Goal: Task Accomplishment & Management: Manage account settings

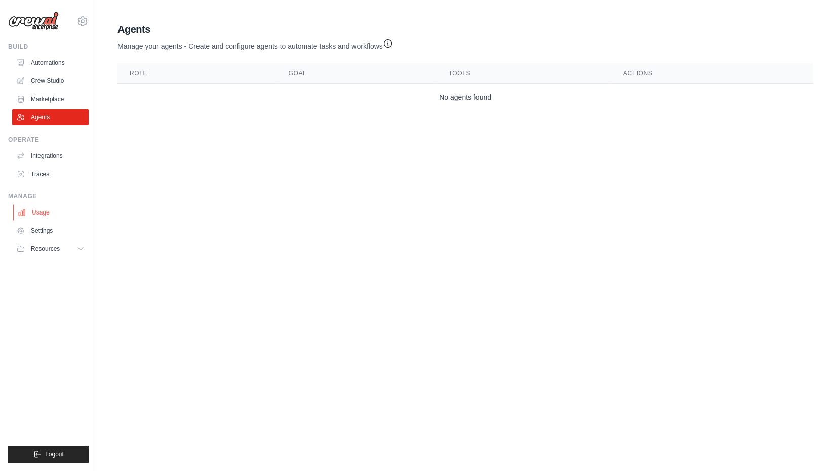
click at [43, 212] on link "Usage" at bounding box center [51, 213] width 76 height 16
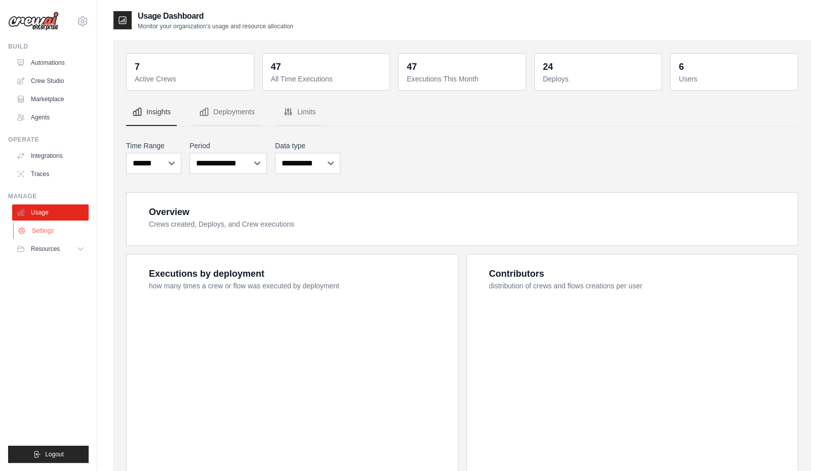
click at [57, 233] on link "Settings" at bounding box center [51, 231] width 76 height 16
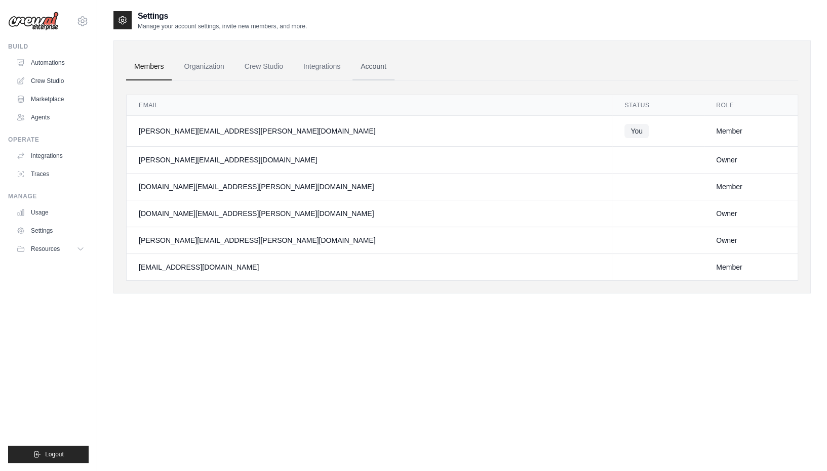
click at [359, 68] on link "Account" at bounding box center [373, 66] width 42 height 27
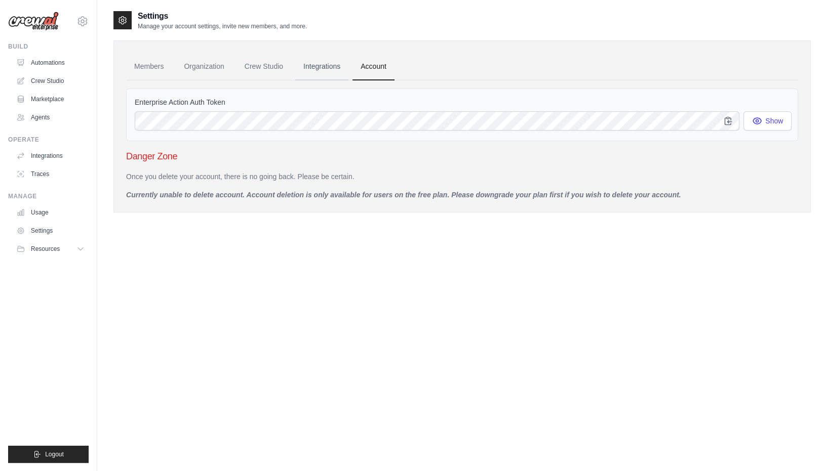
click at [312, 68] on link "Integrations" at bounding box center [321, 66] width 53 height 27
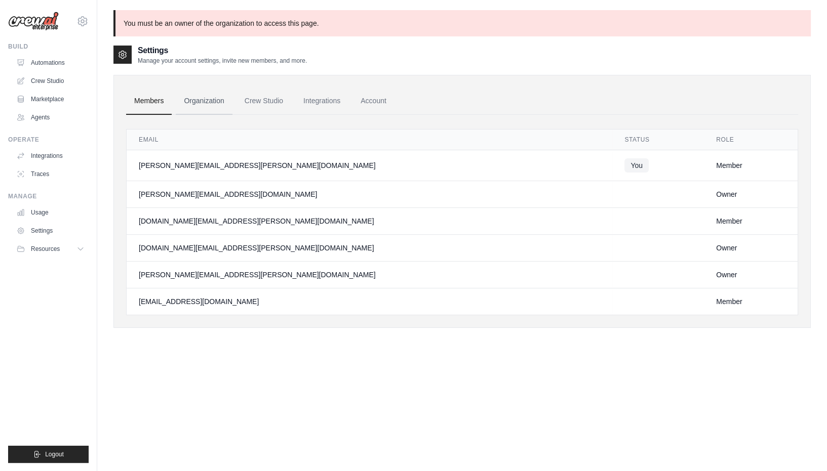
click at [211, 101] on link "Organization" at bounding box center [204, 101] width 56 height 27
click at [72, 66] on link "Automations" at bounding box center [51, 63] width 76 height 16
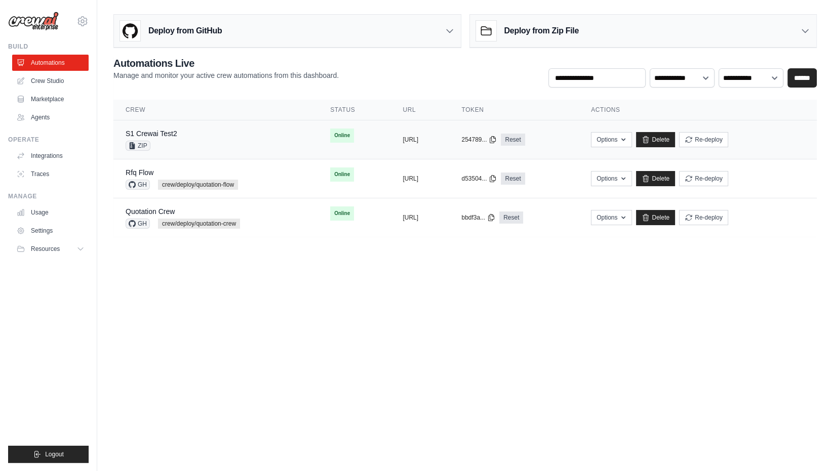
click at [258, 137] on div "S1 Crewai Test2 ZIP" at bounding box center [216, 140] width 180 height 22
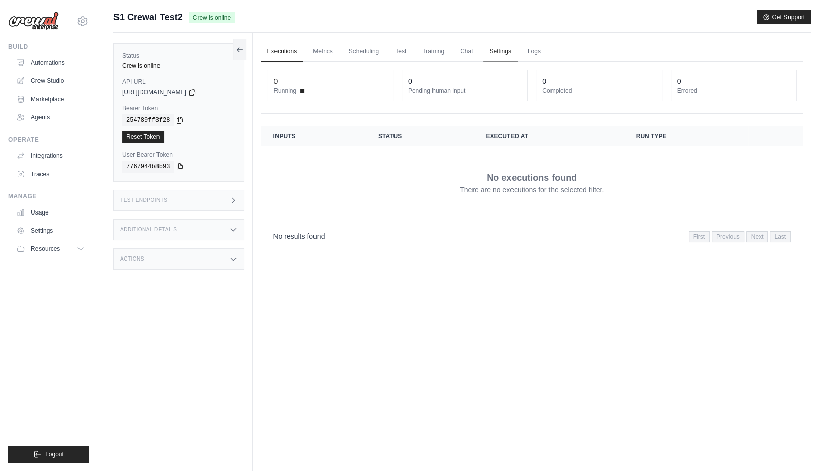
click at [492, 52] on link "Settings" at bounding box center [500, 51] width 34 height 21
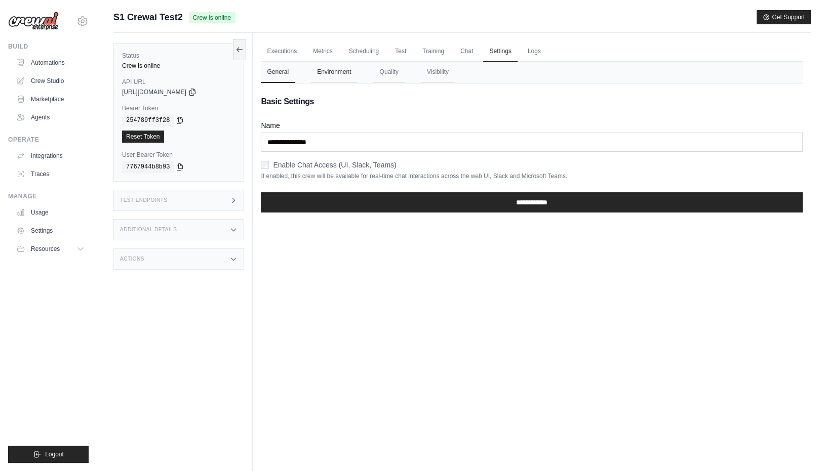
click at [329, 73] on button "Environment" at bounding box center [334, 72] width 46 height 21
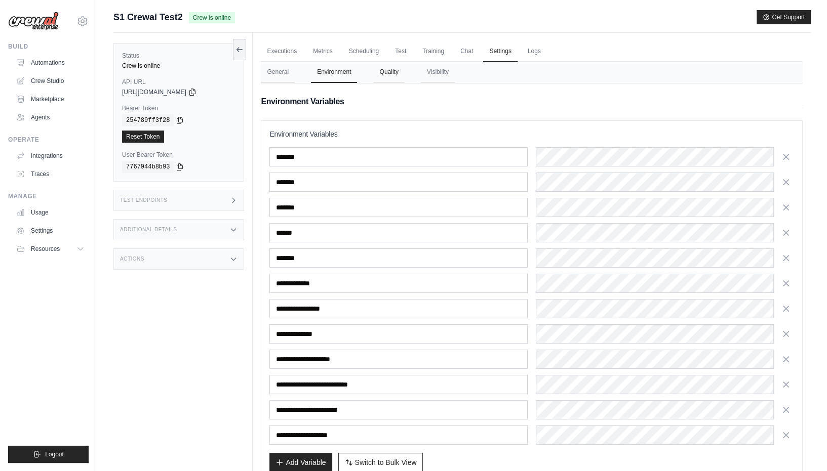
click at [390, 73] on button "Quality" at bounding box center [388, 72] width 31 height 21
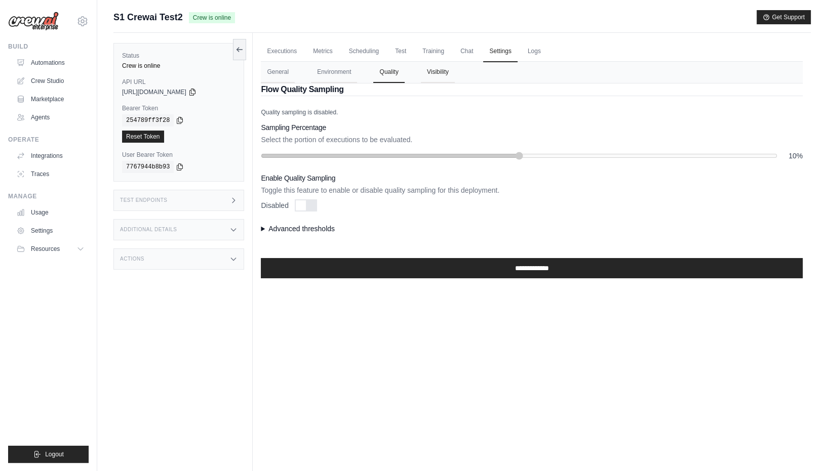
click at [432, 73] on button "Visibility" at bounding box center [438, 72] width 34 height 21
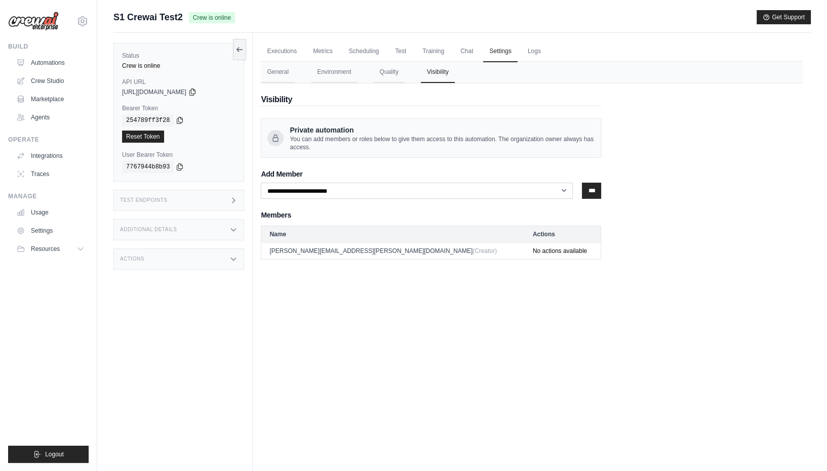
click at [734, 203] on div "**********" at bounding box center [532, 172] width 542 height 176
drag, startPoint x: 284, startPoint y: 251, endPoint x: 344, endPoint y: 251, distance: 60.3
click at [344, 251] on td "[PERSON_NAME][EMAIL_ADDRESS][PERSON_NAME][DOMAIN_NAME] (Creator)" at bounding box center [392, 251] width 263 height 17
click at [492, 270] on div "Executions Metrics Scheduling Test Training Chat Settings Logs 0 Running 0 Pend…" at bounding box center [532, 268] width 558 height 471
click at [633, 167] on div "**********" at bounding box center [532, 172] width 542 height 176
